Goal: Obtain resource: Download file/media

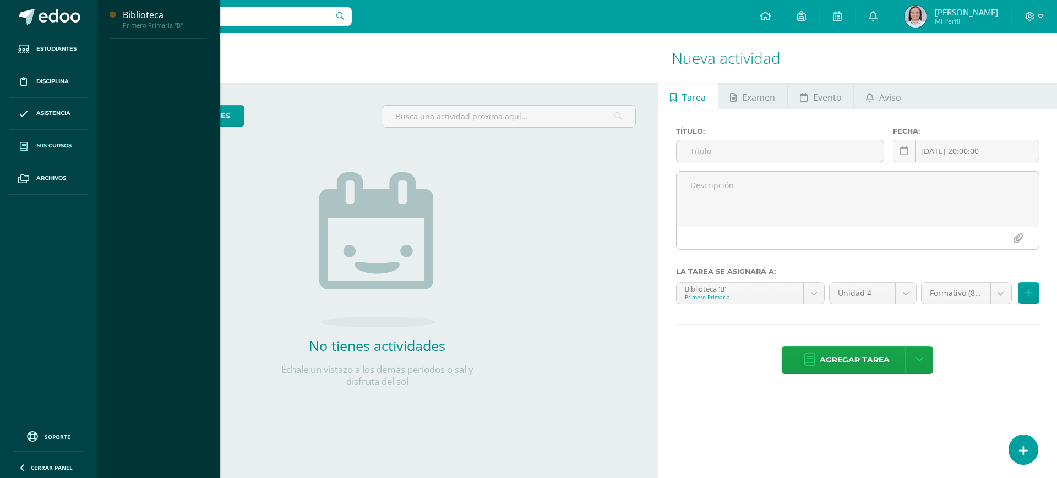
click at [46, 143] on span "Mis cursos" at bounding box center [53, 146] width 35 height 9
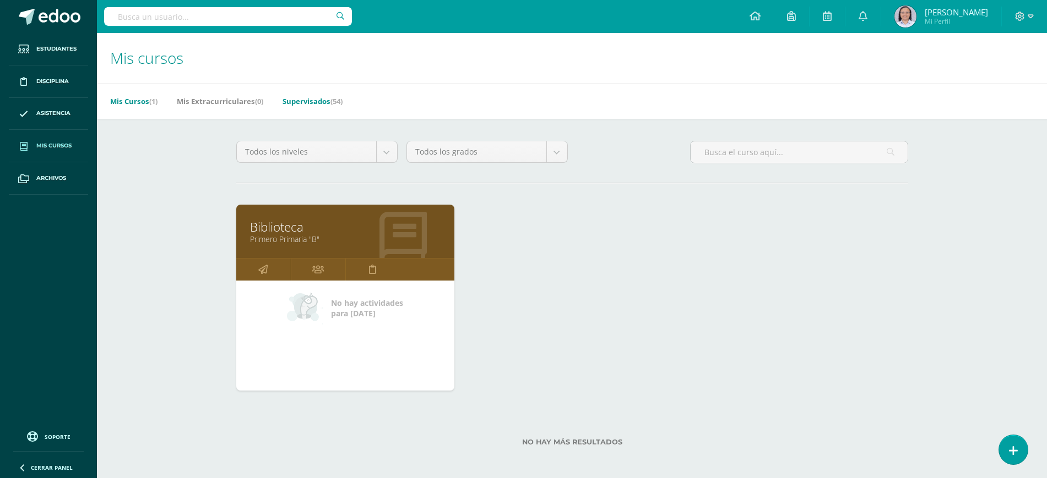
click at [327, 99] on link "Supervisados (54)" at bounding box center [312, 102] width 60 height 18
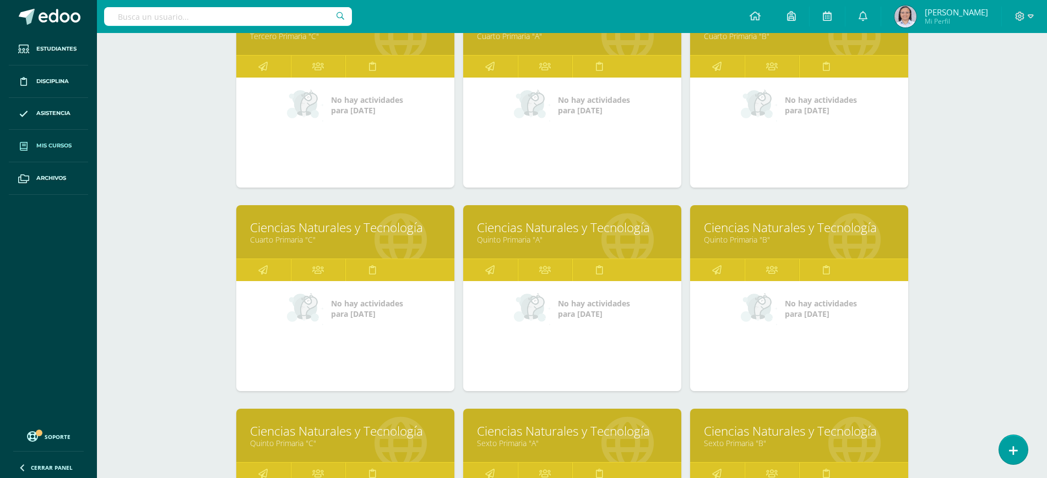
scroll to position [820, 0]
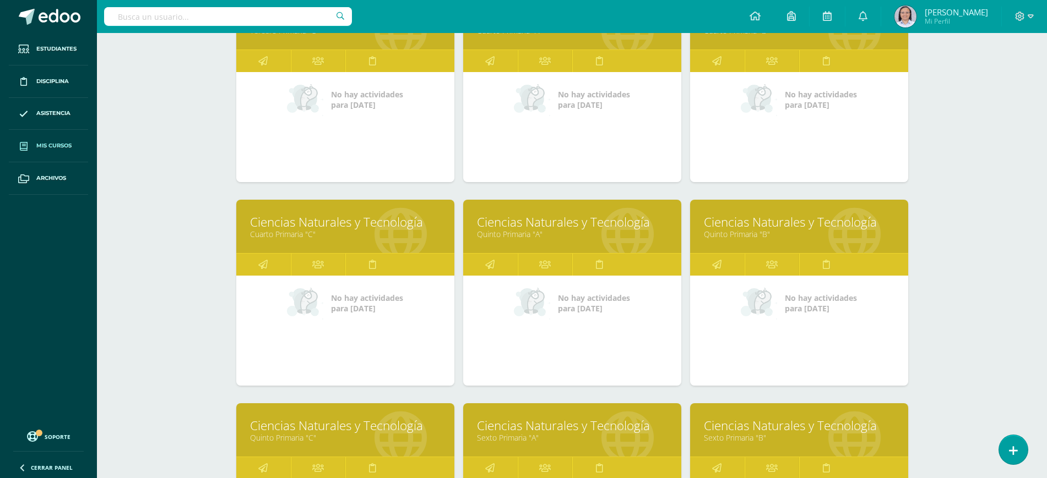
click at [512, 219] on link "Ciencias Naturales y Tecnología" at bounding box center [572, 222] width 191 height 17
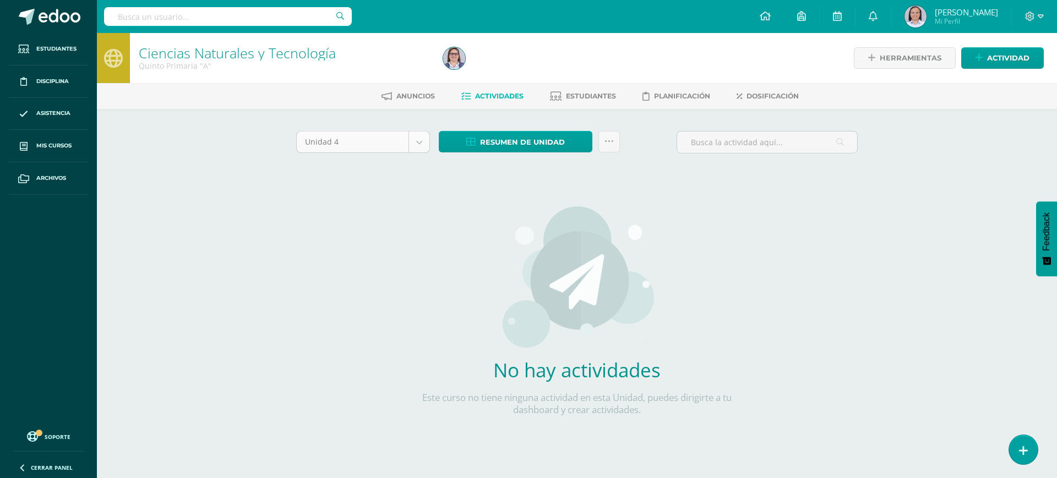
click at [426, 142] on body "Estudiantes Disciplina Asistencia Mis cursos Archivos Soporte Ayuda Reportar un…" at bounding box center [528, 236] width 1057 height 473
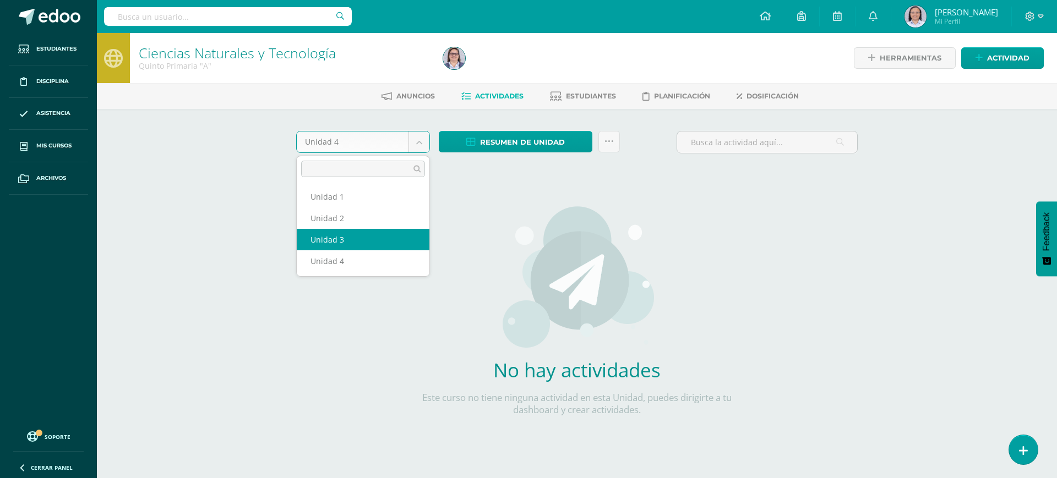
select select "Unidad 3"
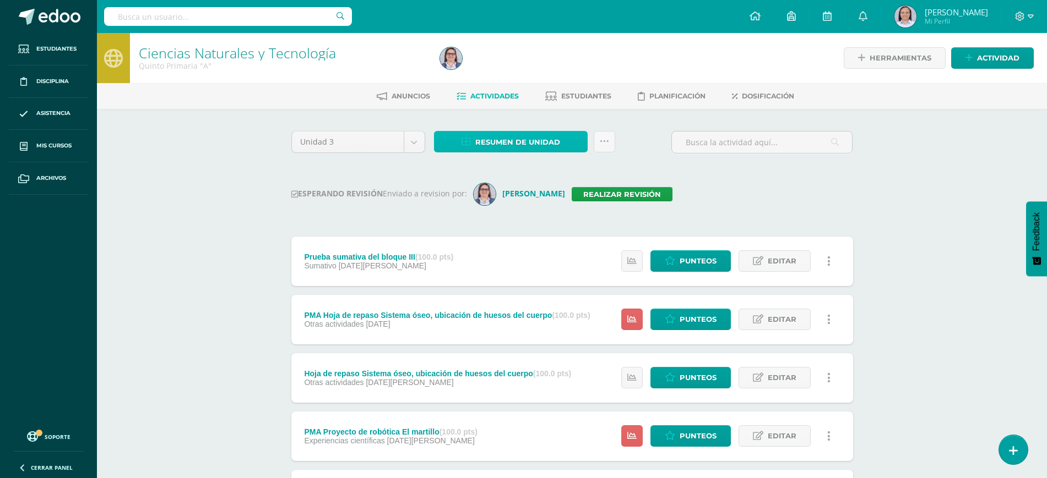
click at [547, 139] on span "Resumen de unidad" at bounding box center [517, 142] width 85 height 20
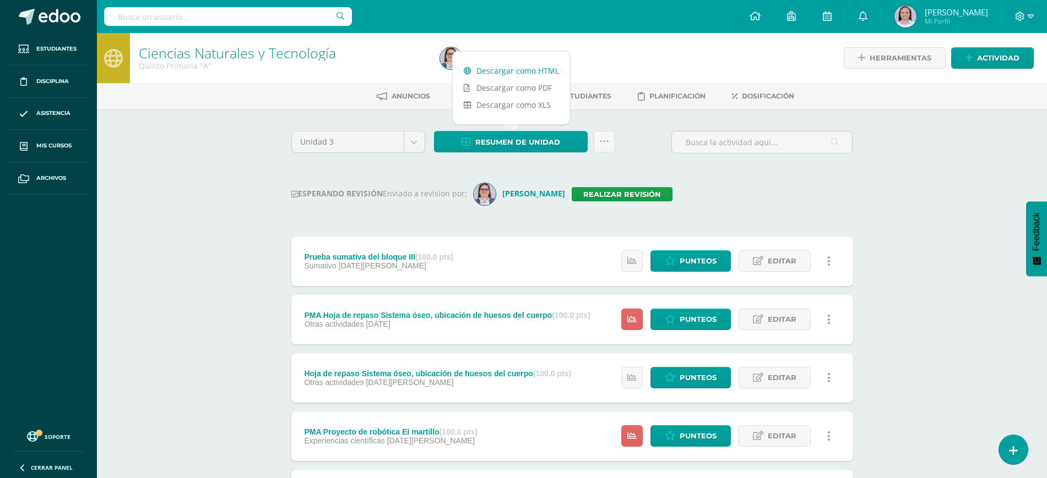
click at [480, 71] on link "Descargar como HTML" at bounding box center [511, 70] width 117 height 17
